Goal: Task Accomplishment & Management: Manage account settings

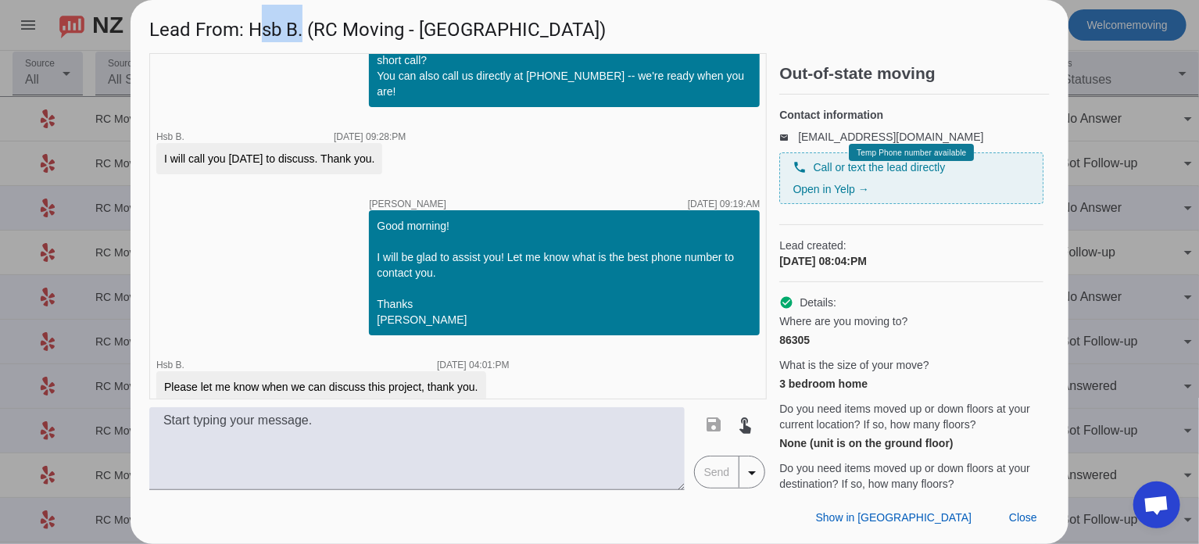
drag, startPoint x: 253, startPoint y: 28, endPoint x: 300, endPoint y: 28, distance: 46.9
click at [300, 28] on h1 "Lead From: Hsb B. (RC Moving - [GEOGRAPHIC_DATA])" at bounding box center [600, 26] width 938 height 52
copy h1 "Hsb B"
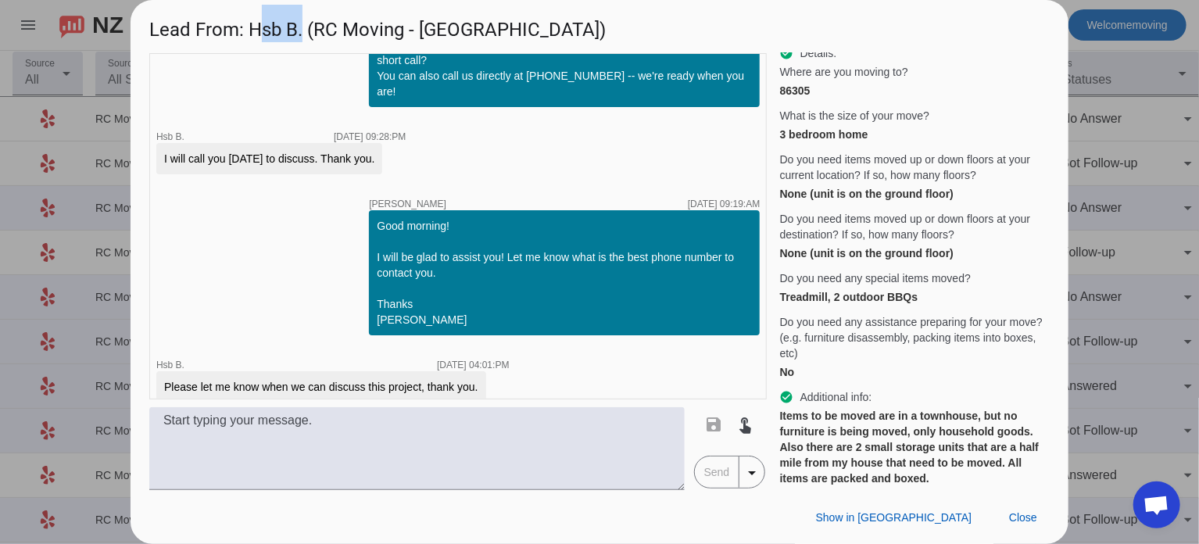
scroll to position [369, 0]
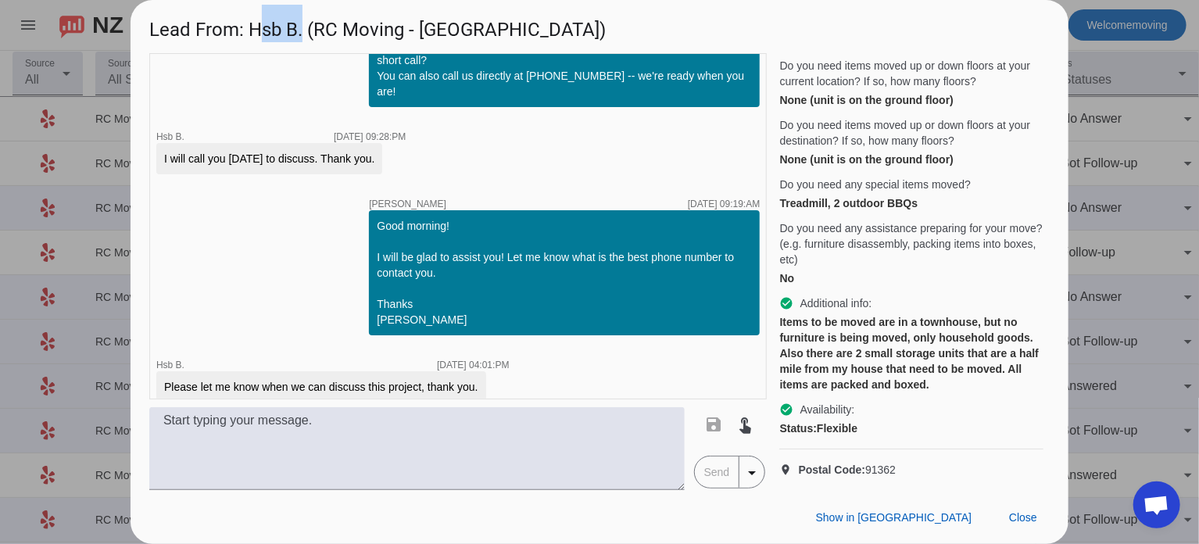
drag, startPoint x: 912, startPoint y: 460, endPoint x: 868, endPoint y: 460, distance: 44.6
click at [868, 462] on p "location_on Postal Code: 91362" at bounding box center [911, 470] width 264 height 16
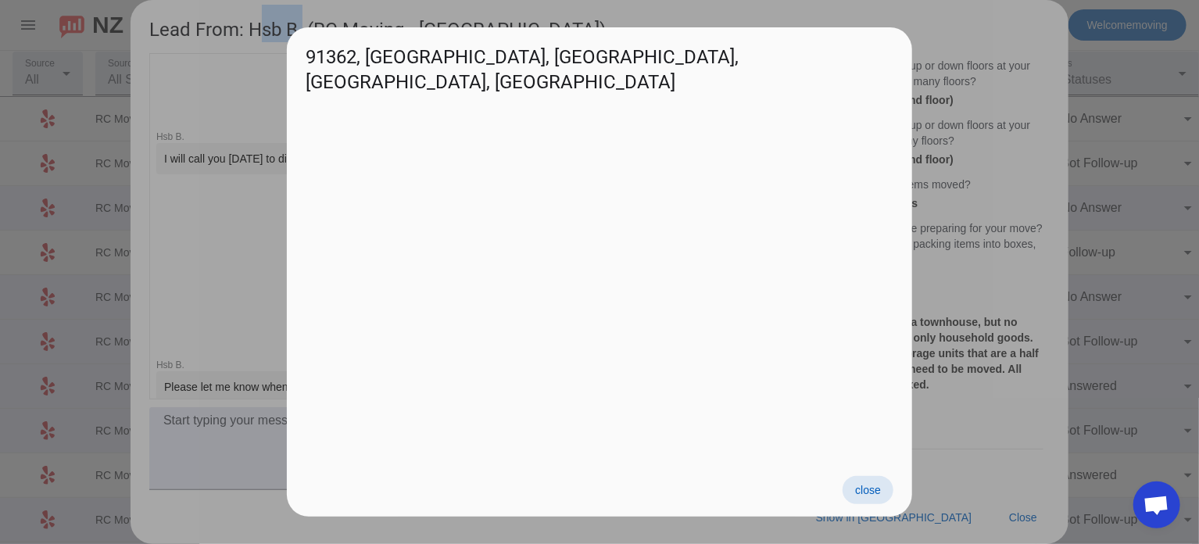
copy span "91362"
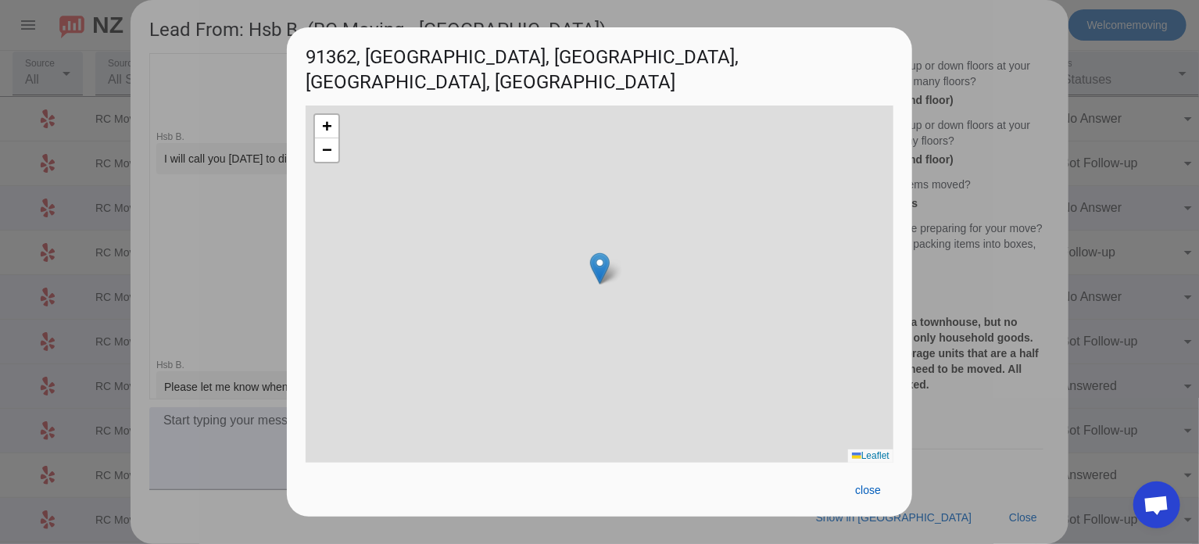
click at [989, 262] on div at bounding box center [599, 272] width 1199 height 544
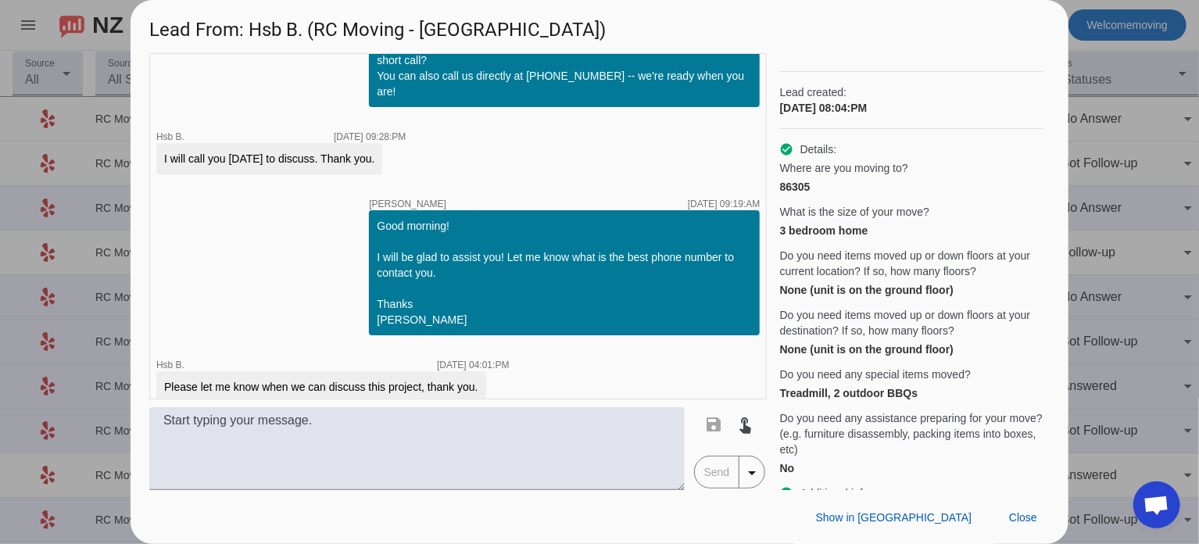
scroll to position [153, 0]
drag, startPoint x: 809, startPoint y: 196, endPoint x: 780, endPoint y: 201, distance: 29.3
click at [780, 195] on div "86305" at bounding box center [911, 187] width 264 height 16
copy div "86305"
click at [1109, 159] on div at bounding box center [599, 272] width 1199 height 544
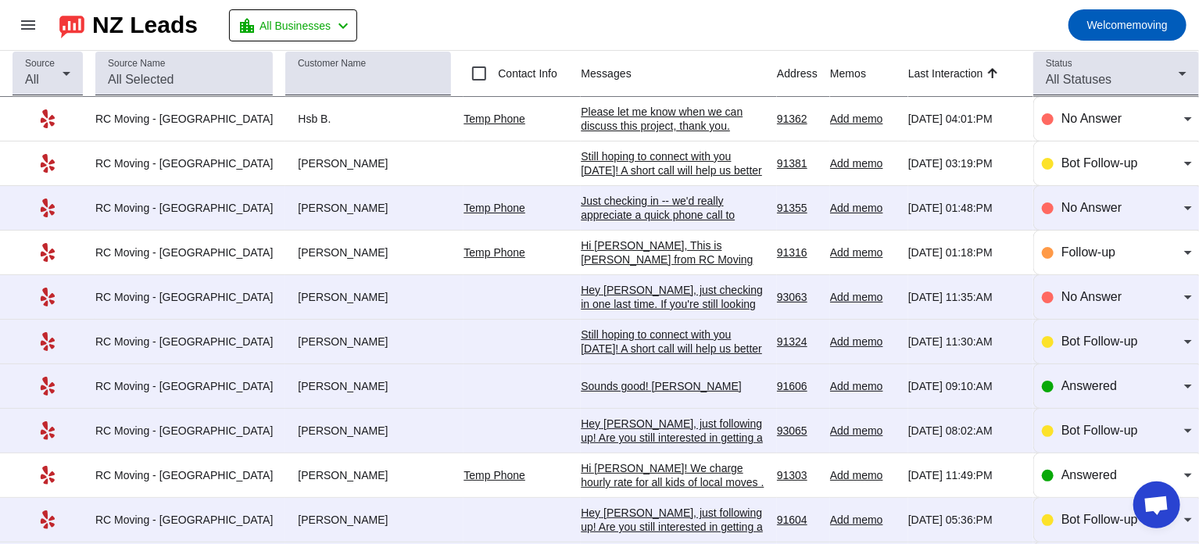
click at [471, 115] on link "Temp Phone" at bounding box center [495, 119] width 62 height 13
click at [464, 117] on link "Temp Phone" at bounding box center [495, 119] width 62 height 13
click at [1093, 123] on span "No Answer" at bounding box center [1092, 118] width 60 height 13
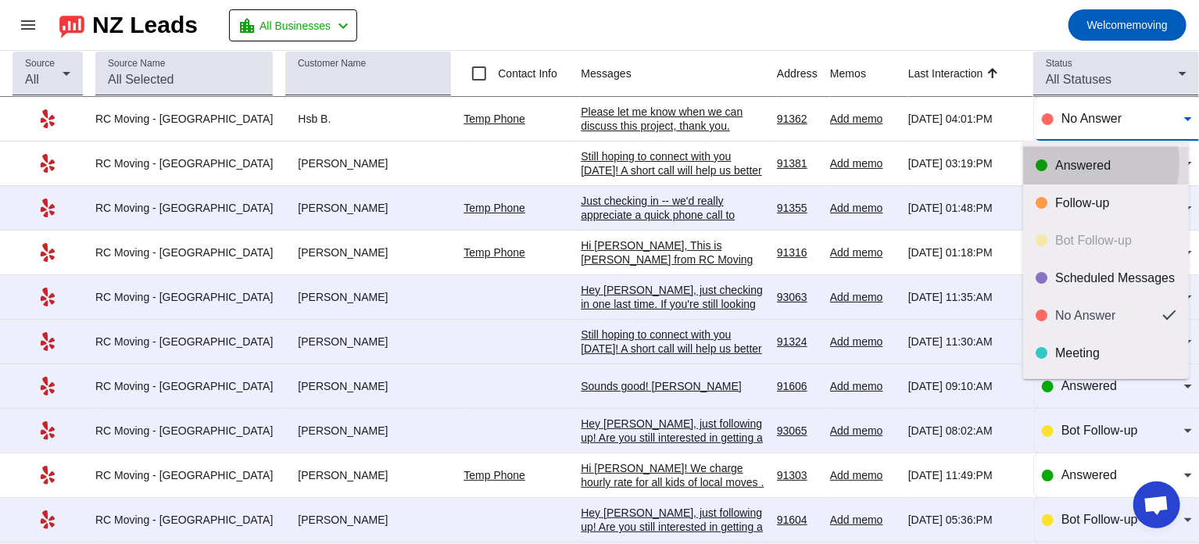
click at [1078, 163] on div "Answered" at bounding box center [1115, 166] width 121 height 16
